Goal: Information Seeking & Learning: Learn about a topic

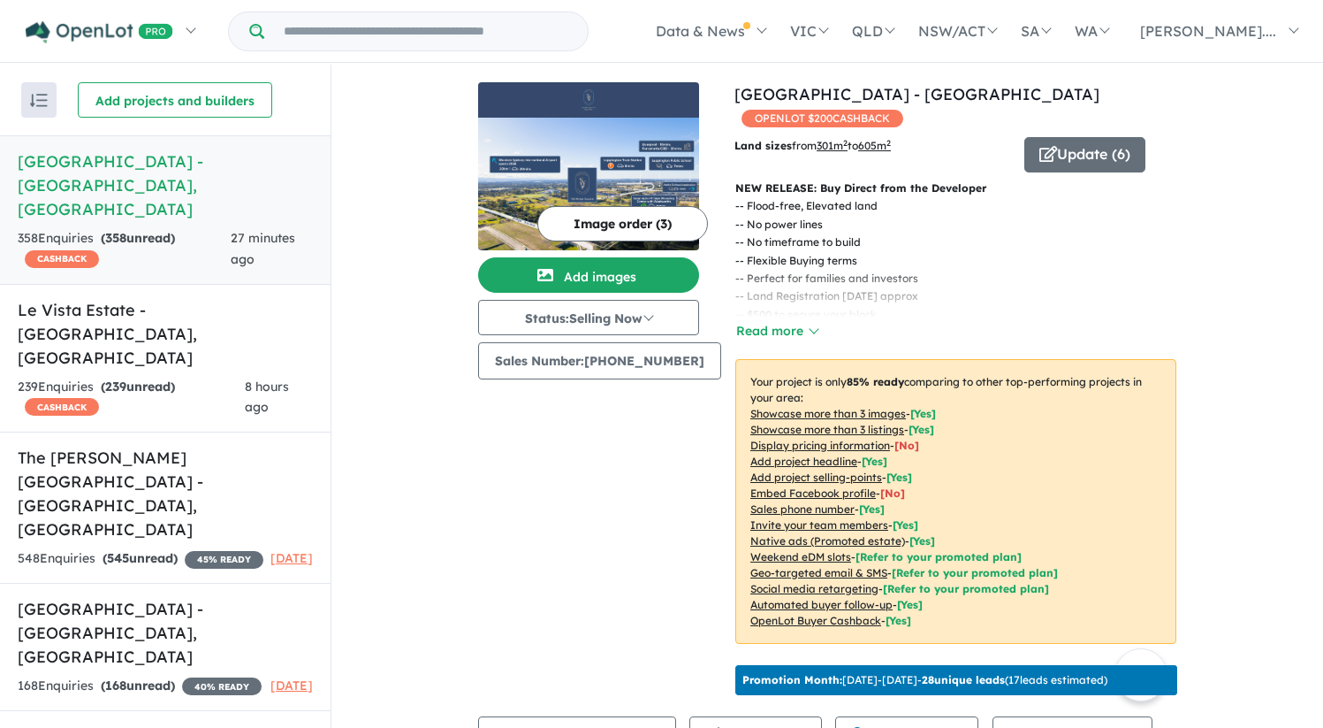
scroll to position [718, 0]
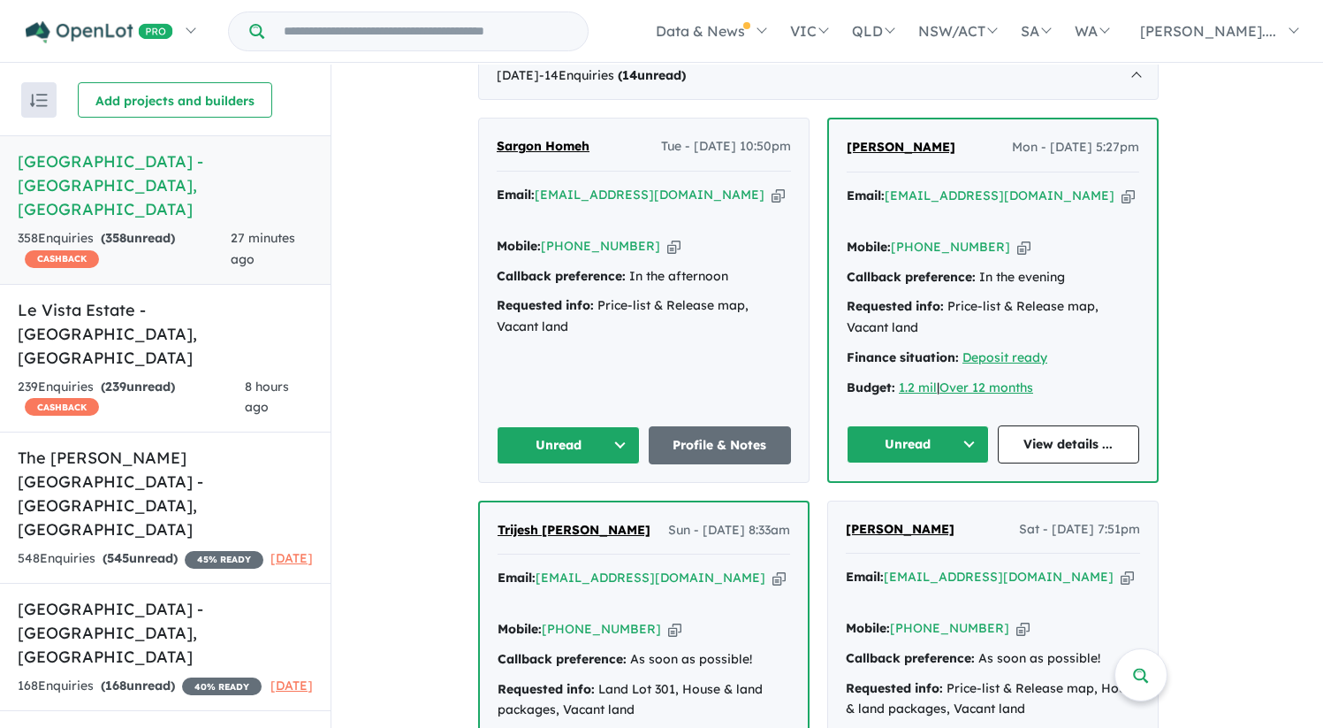
click at [129, 597] on h5 "Bellevue Estate - Austral , NSW" at bounding box center [165, 633] width 295 height 72
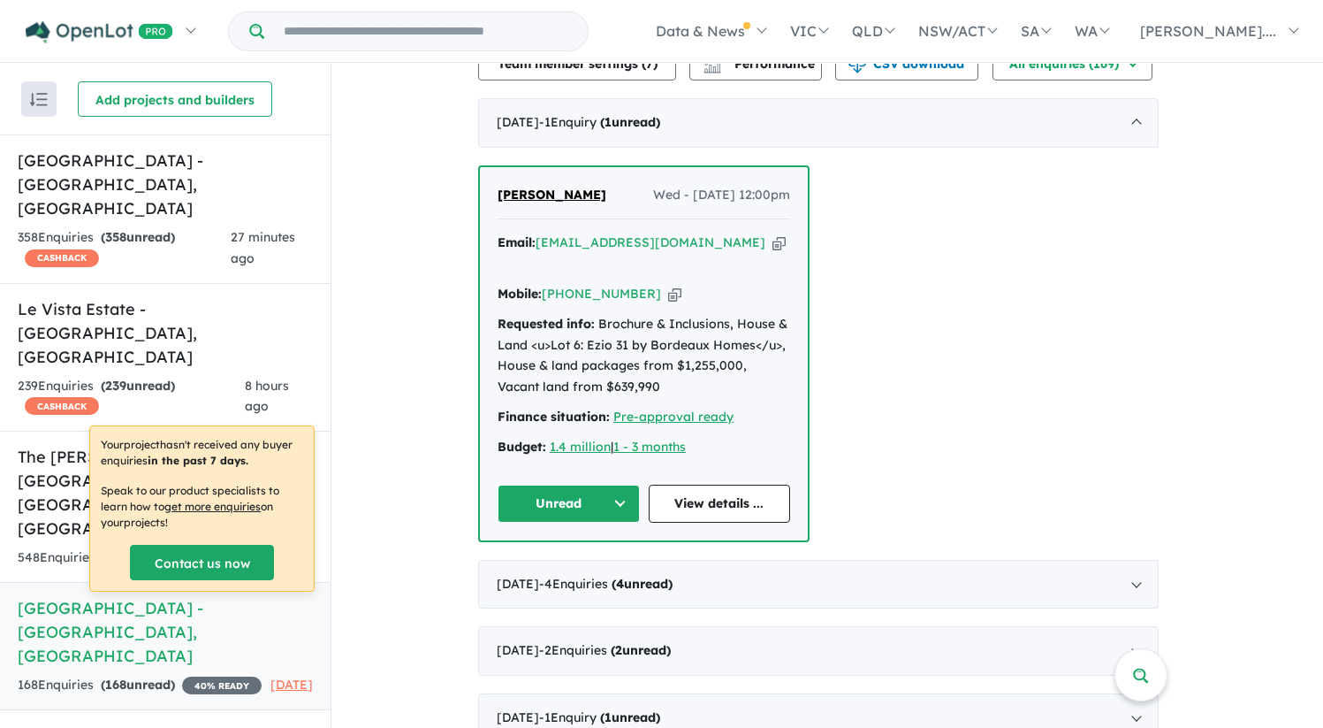
scroll to position [656, 0]
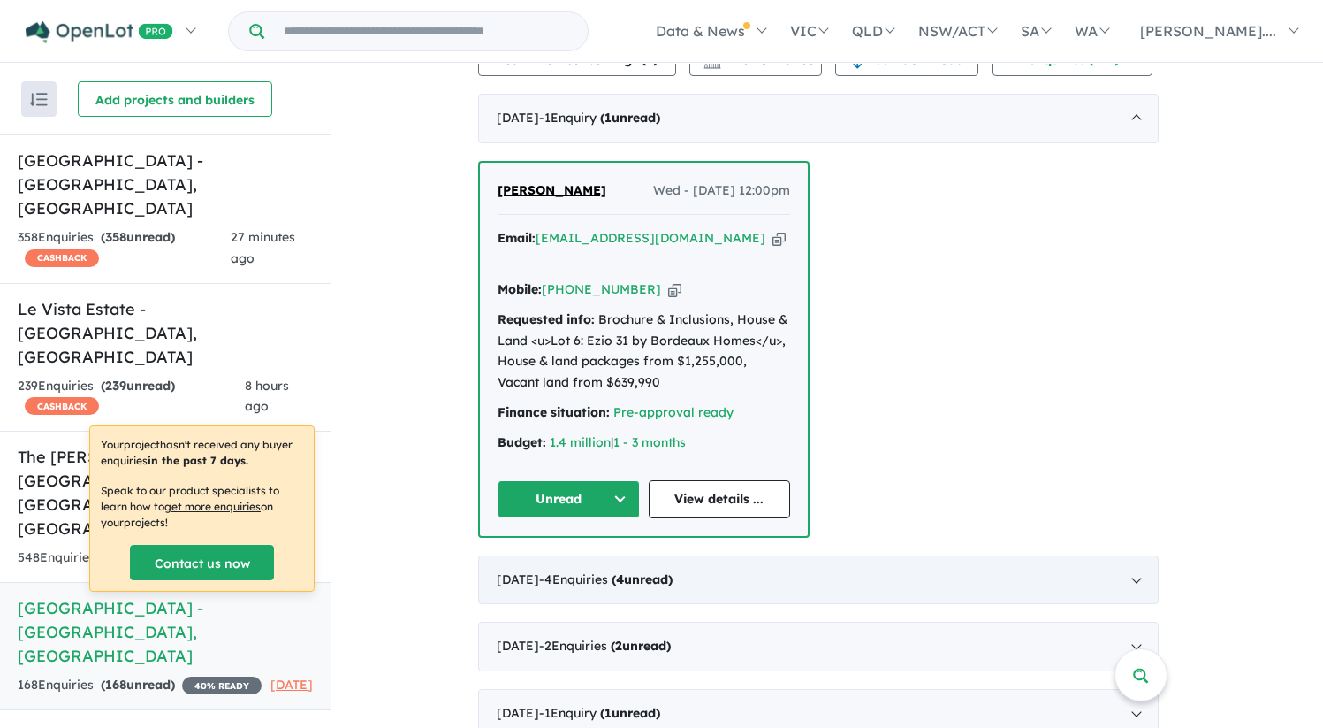
click at [1094, 555] on div "July 2025 - 4 Enquir ies ( 4 unread)" at bounding box center [818, 580] width 681 height 50
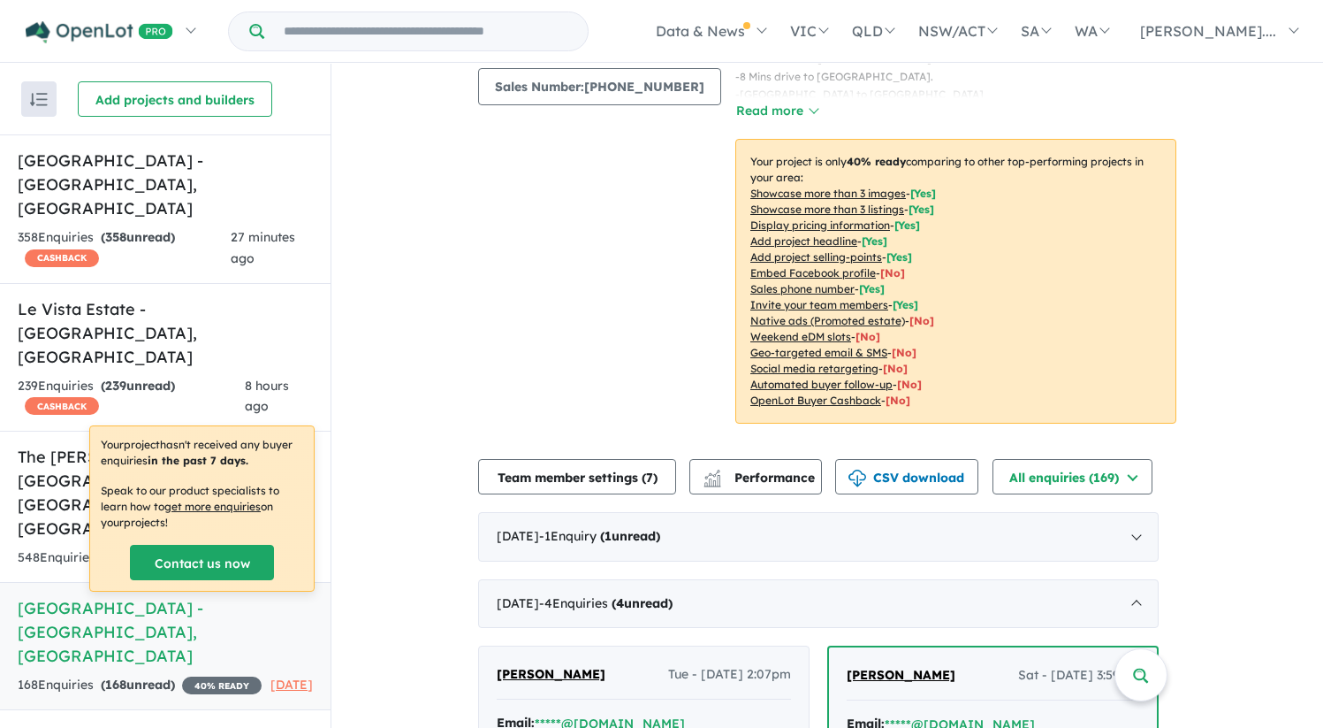
scroll to position [240, 0]
click at [646, 526] on strong "( 1 unread)" at bounding box center [630, 534] width 60 height 16
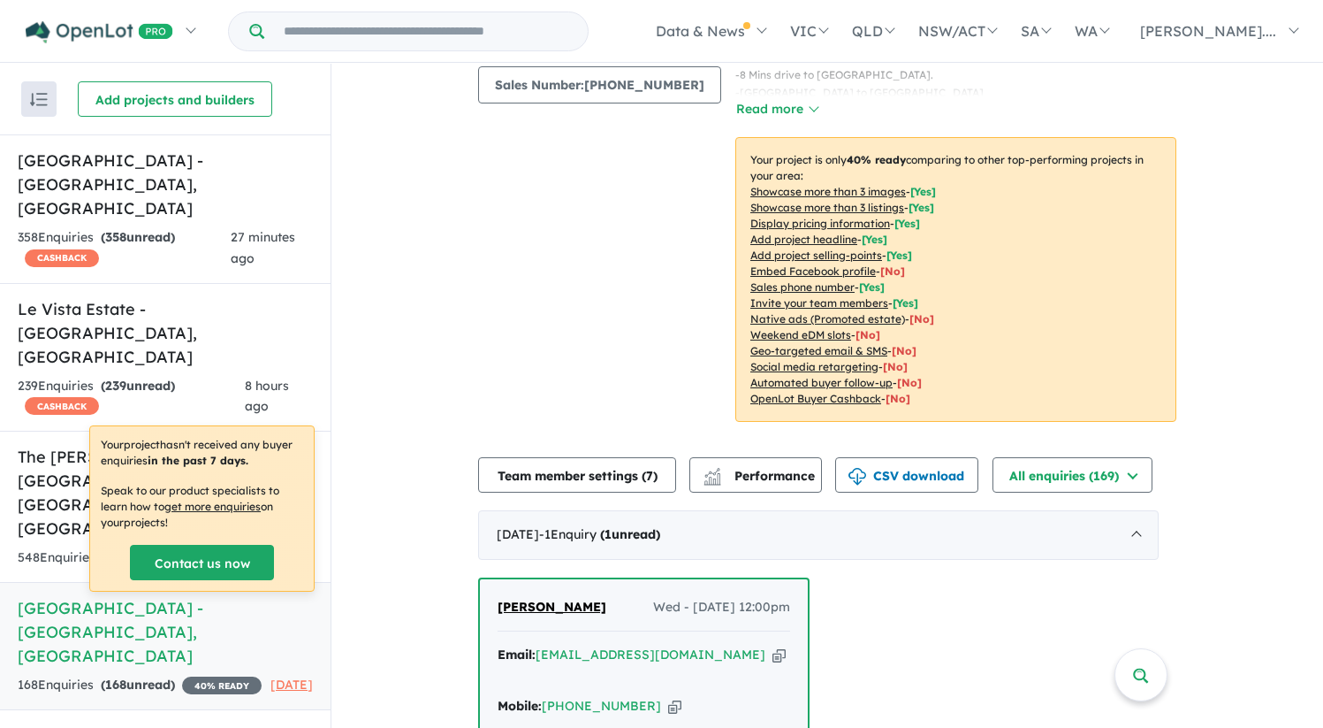
click at [557, 598] on span "[PERSON_NAME]" at bounding box center [552, 606] width 109 height 16
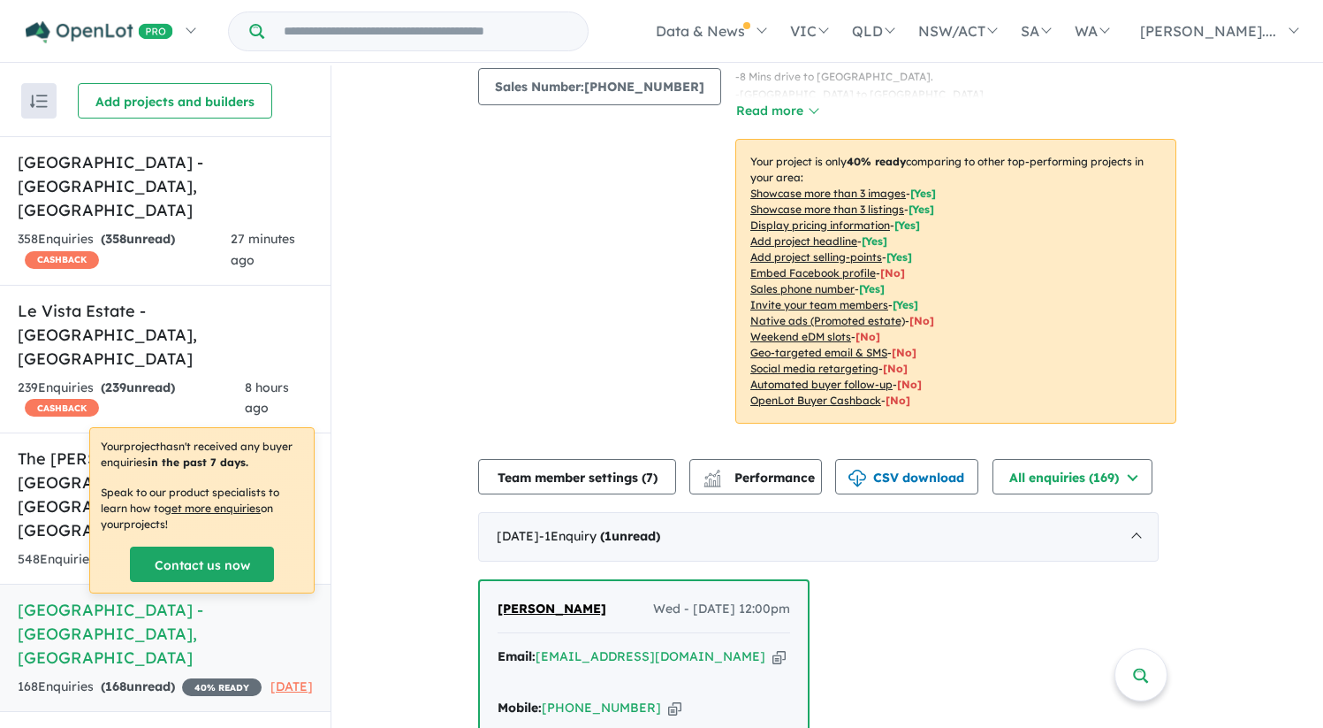
scroll to position [0, 0]
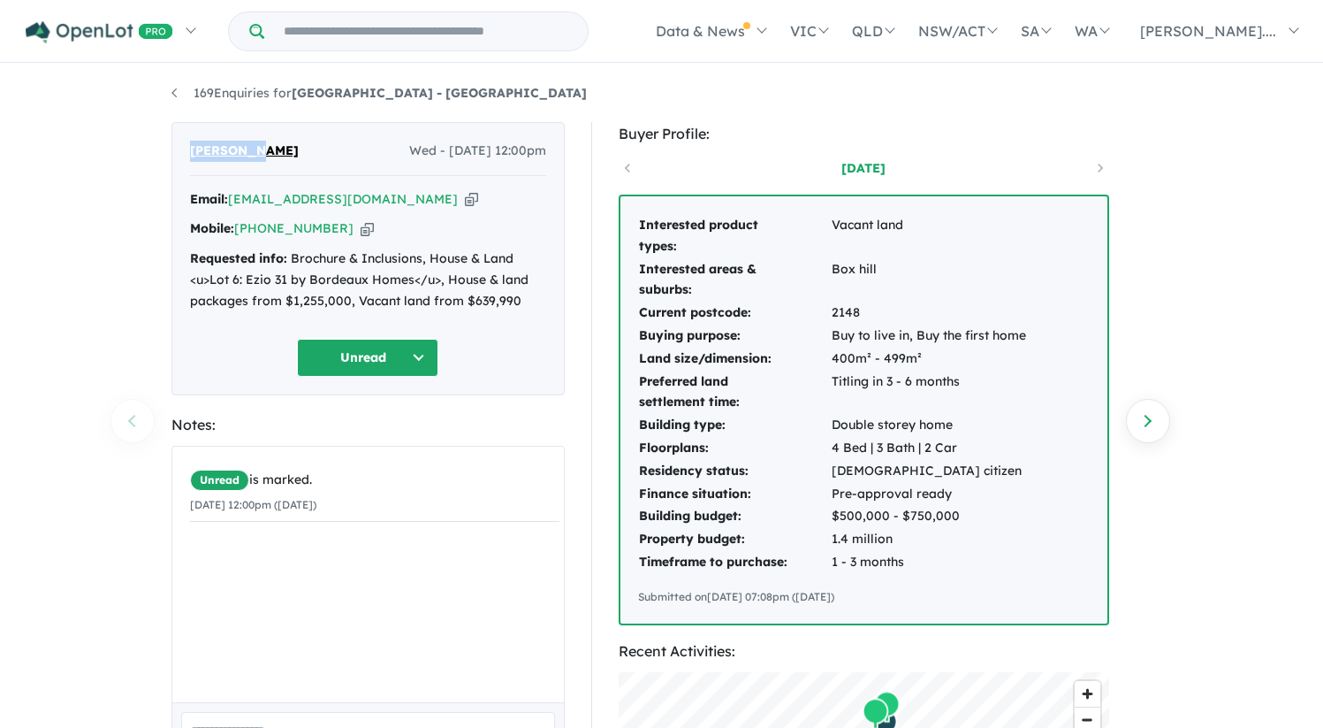
click at [465, 198] on icon "button" at bounding box center [471, 199] width 13 height 19
click at [361, 226] on icon "button" at bounding box center [367, 228] width 13 height 19
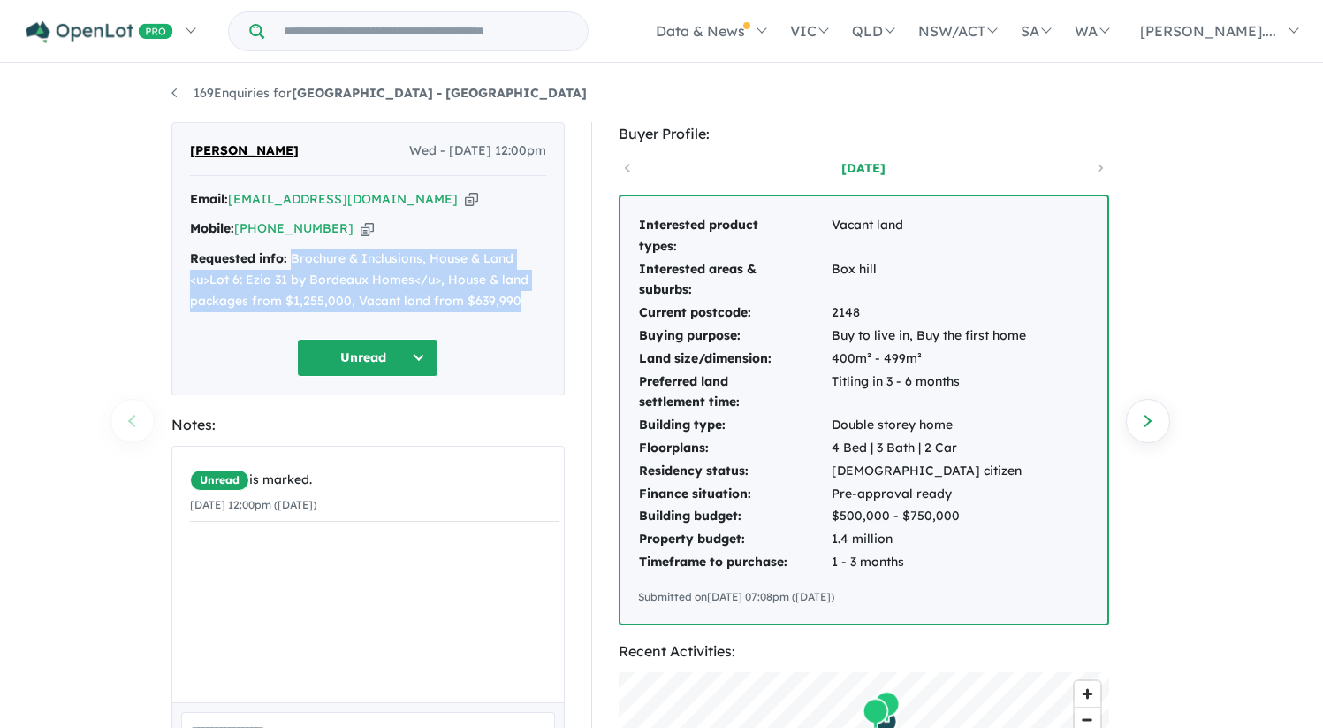
drag, startPoint x: 289, startPoint y: 258, endPoint x: 514, endPoint y: 296, distance: 227.7
click at [514, 296] on div "Requested info: Brochure & Inclusions, House & Land <u>Lot 6: Ezio 31 by Bordea…" at bounding box center [368, 279] width 356 height 63
copy div "Brochure & Inclusions, House & Land <u>Lot 6: Ezio 31 by Bordeaux Homes</u>, Ho…"
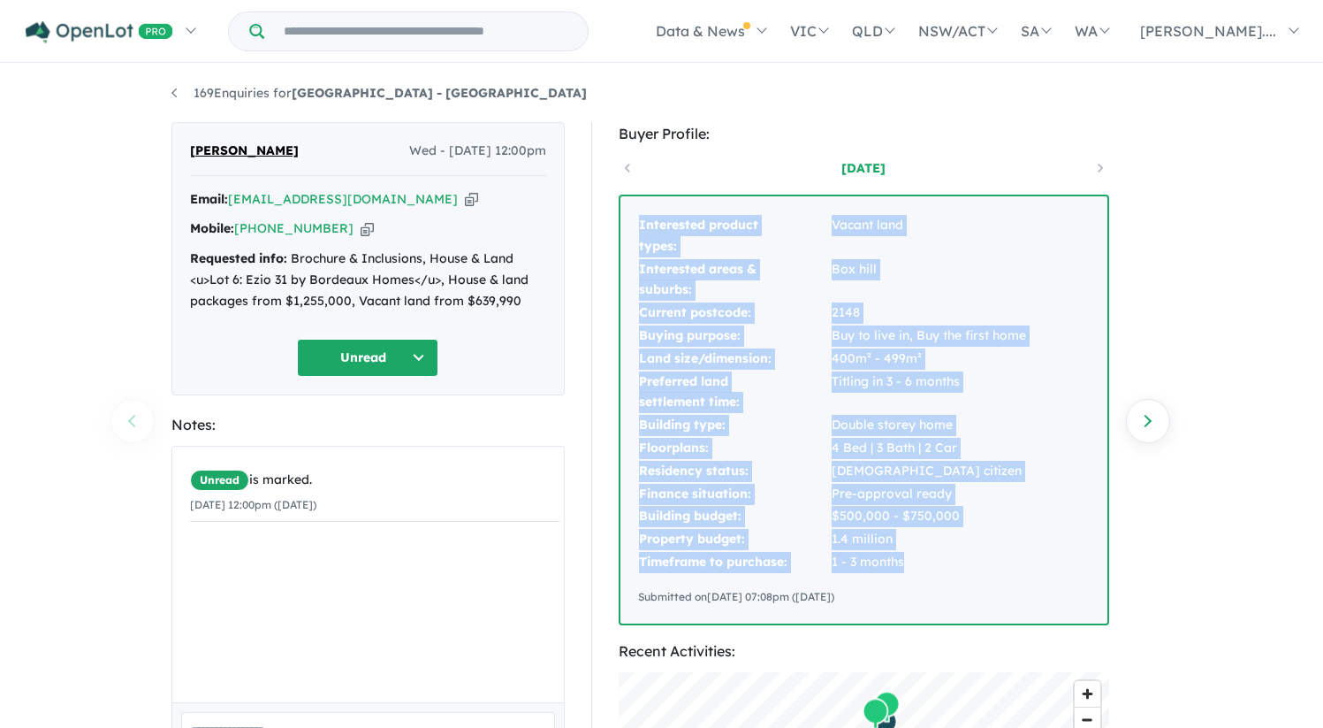
drag, startPoint x: 640, startPoint y: 223, endPoint x: 942, endPoint y: 560, distance: 453.3
click at [942, 560] on tbody "Interested product types: Vacant land Interested areas & suburbs: [GEOGRAPHIC_D…" at bounding box center [832, 394] width 389 height 360
copy tbody "Interested product types: Vacant land Interested areas & suburbs: [GEOGRAPHIC_D…"
